Goal: Transaction & Acquisition: Purchase product/service

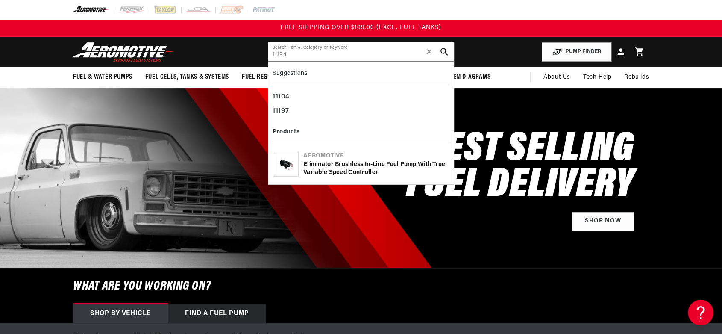
type input "11194"
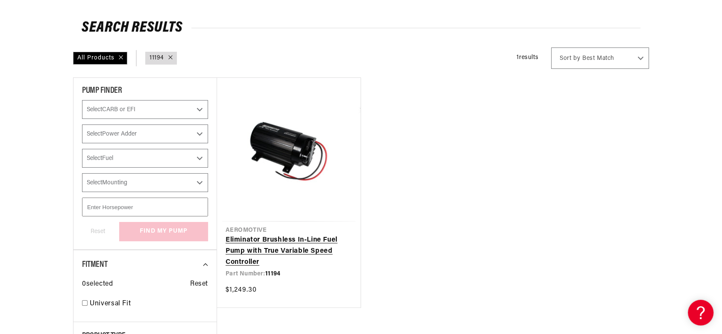
scroll to position [95, 0]
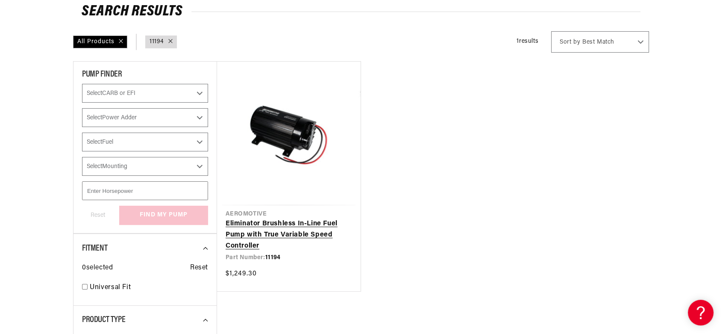
click at [313, 225] on link "Eliminator Brushless In-Line Fuel Pump with True Variable Speed Controller" at bounding box center [289, 234] width 126 height 33
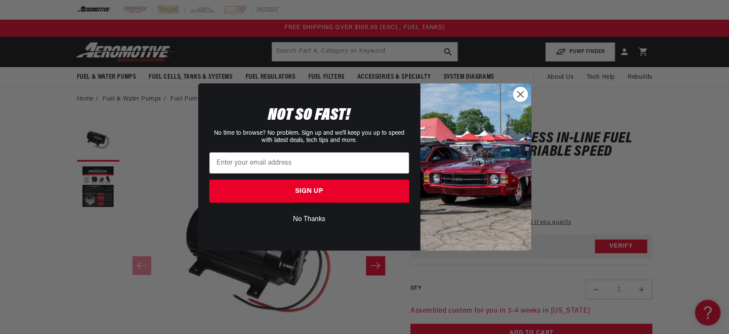
click at [521, 94] on icon "Close dialog" at bounding box center [520, 94] width 6 height 6
